Goal: Information Seeking & Learning: Learn about a topic

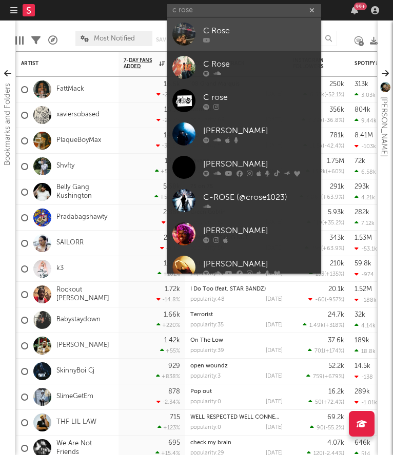
type input "c rose"
click at [203, 33] on div "C Rose" at bounding box center [259, 31] width 113 height 12
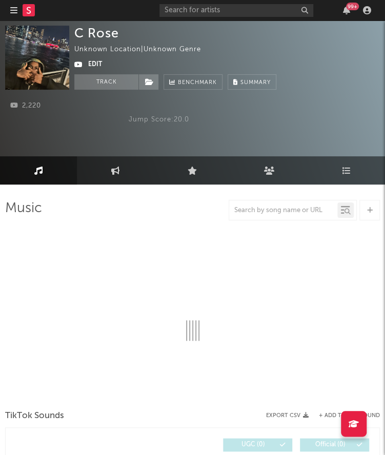
select select "1w"
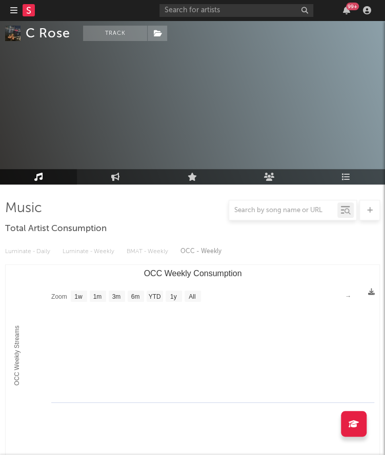
scroll to position [328, 0]
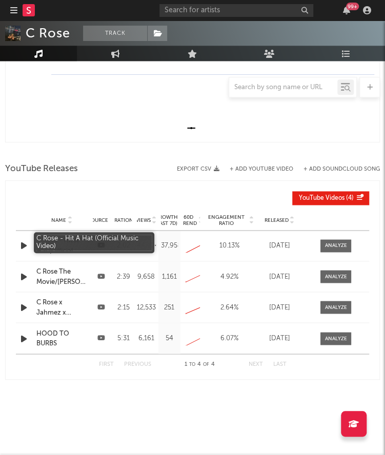
click at [60, 255] on div "Name [PERSON_NAME] - Hit A Hat (Official Music Video) Source Duration 2:02 View…" at bounding box center [192, 246] width 353 height 30
click at [57, 253] on div "C Rose - Hit A Hat (Official Music Video)" at bounding box center [61, 246] width 51 height 20
